Goal: Register for event/course

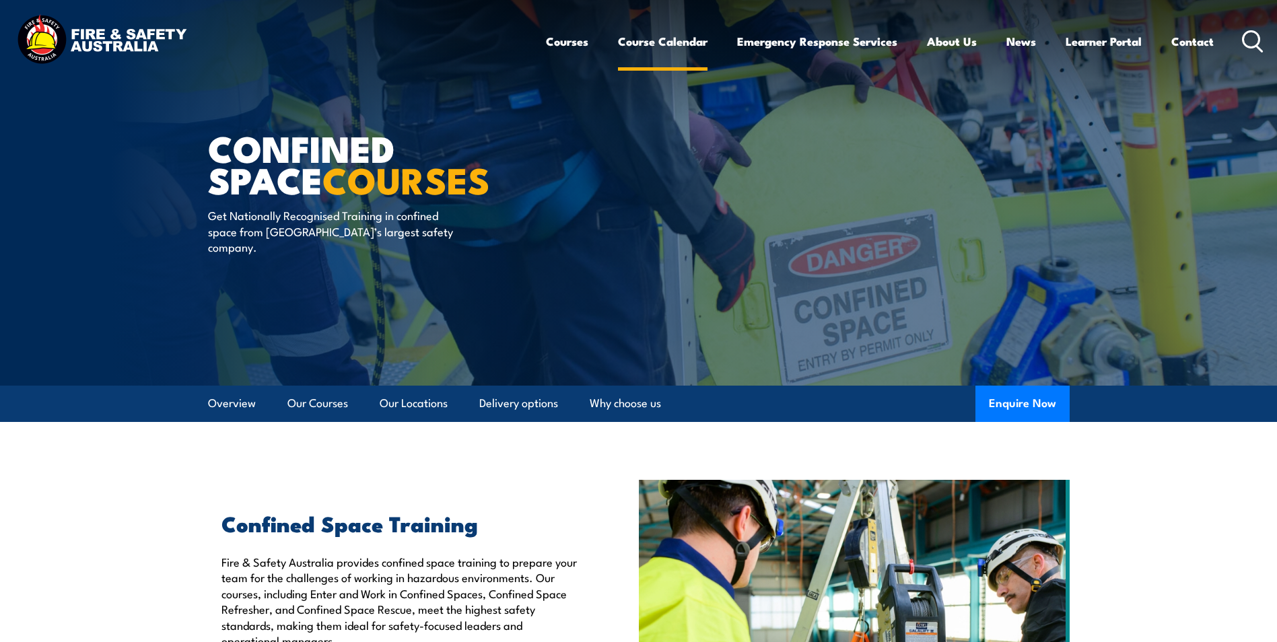
click at [682, 45] on link "Course Calendar" at bounding box center [663, 42] width 90 height 36
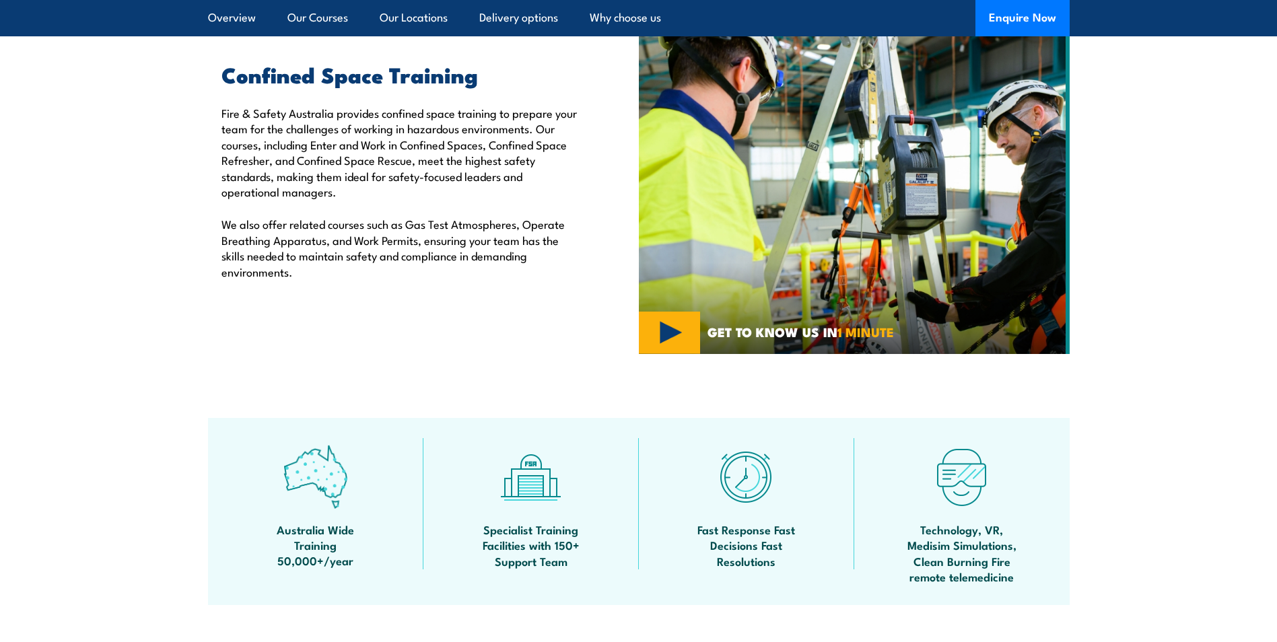
scroll to position [673, 0]
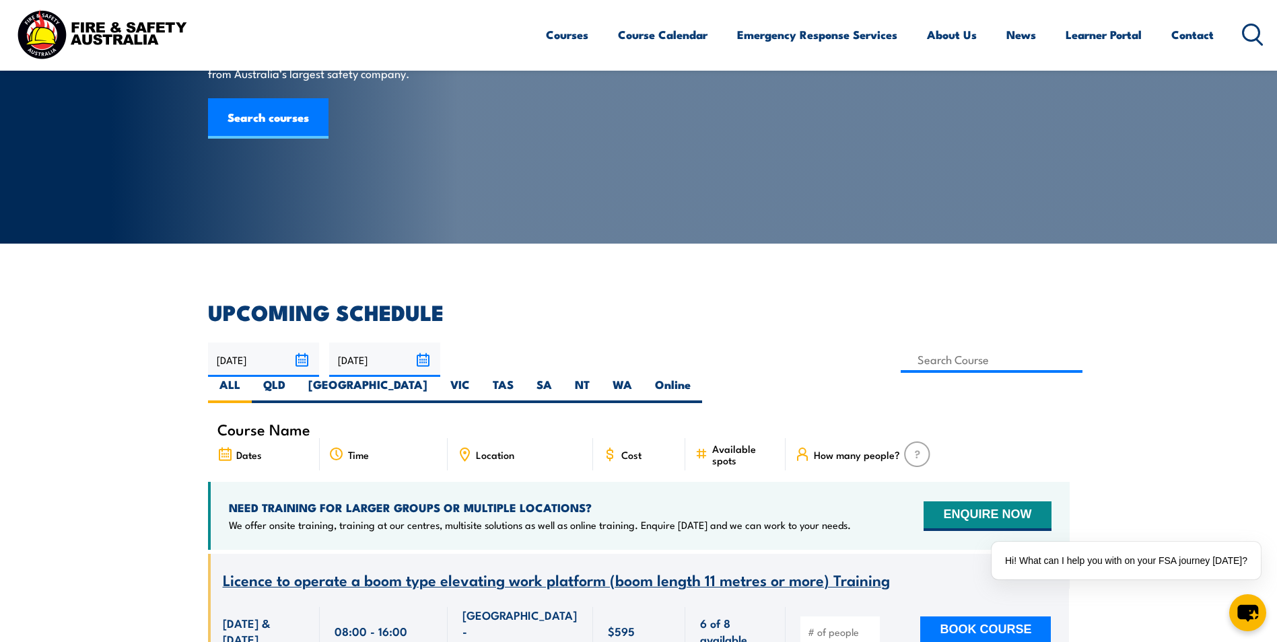
scroll to position [269, 0]
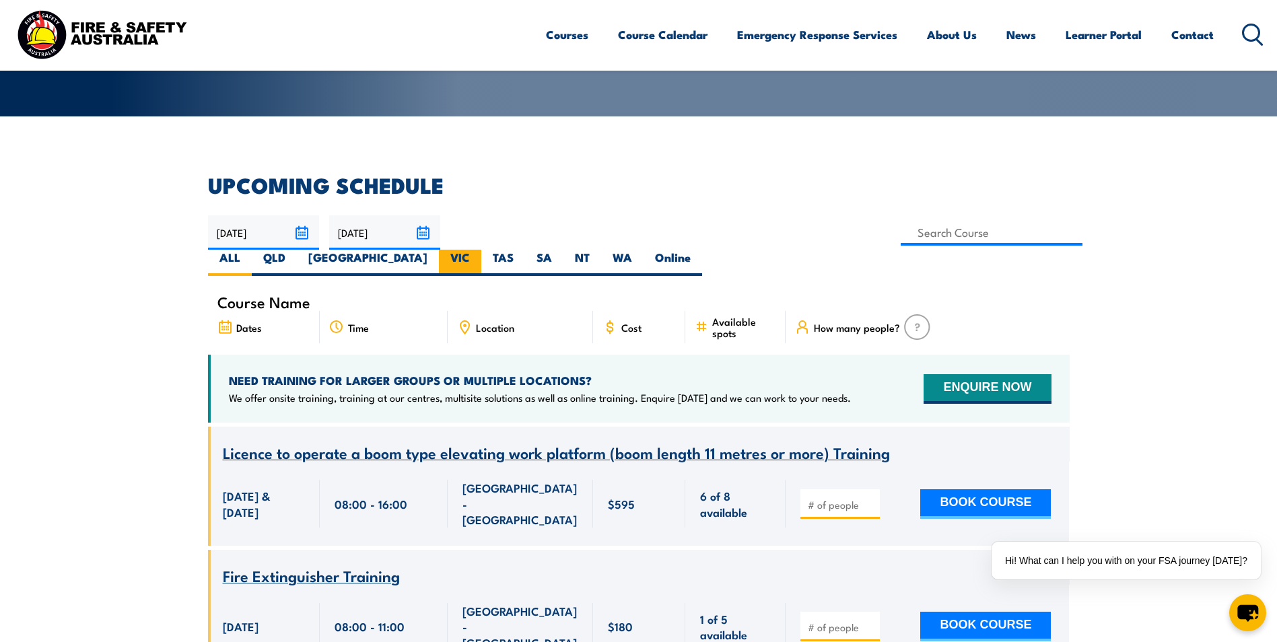
click at [481, 250] on label "VIC" at bounding box center [460, 263] width 42 height 26
click at [479, 250] on input "VIC" at bounding box center [474, 254] width 9 height 9
radio input "true"
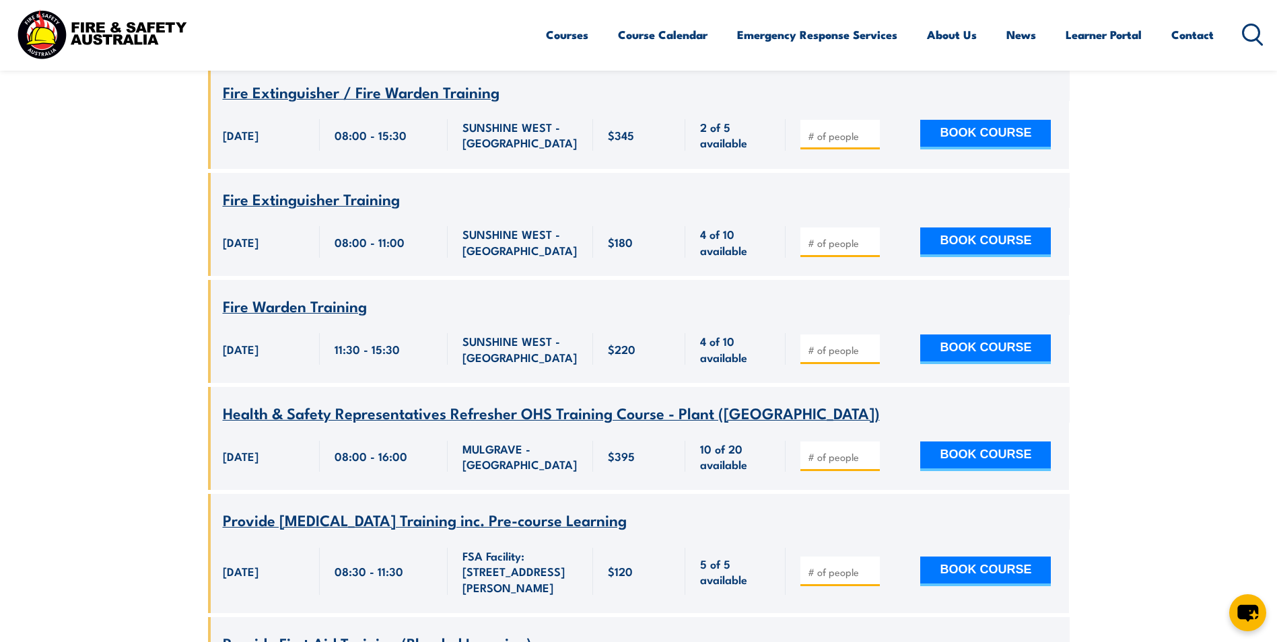
scroll to position [1387, 0]
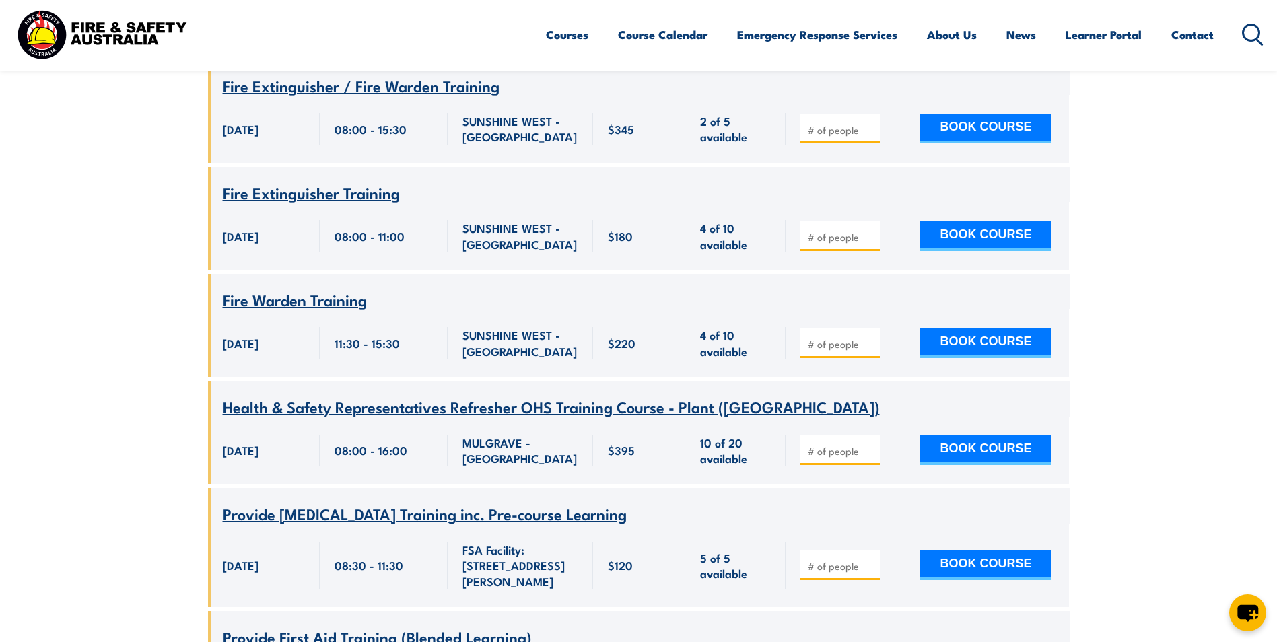
click at [409, 395] on span "Health & Safety Representatives Refresher OHS Training Course - Plant (VIC)" at bounding box center [551, 406] width 657 height 23
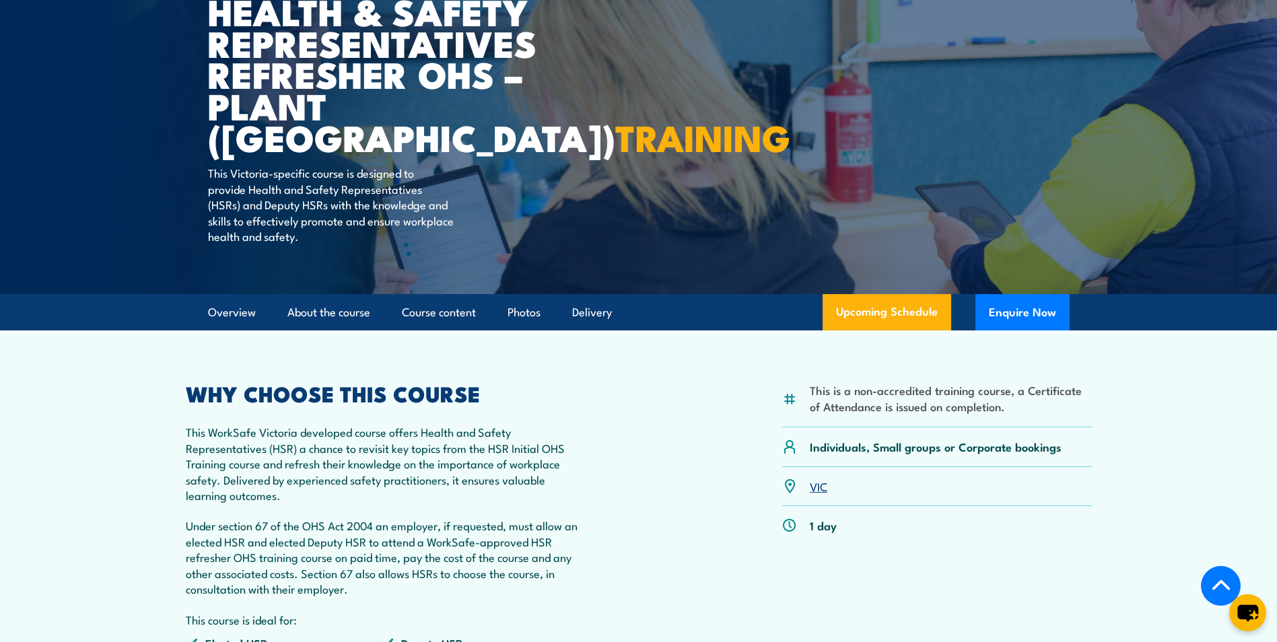
scroll to position [135, 0]
